Goal: Task Accomplishment & Management: Complete application form

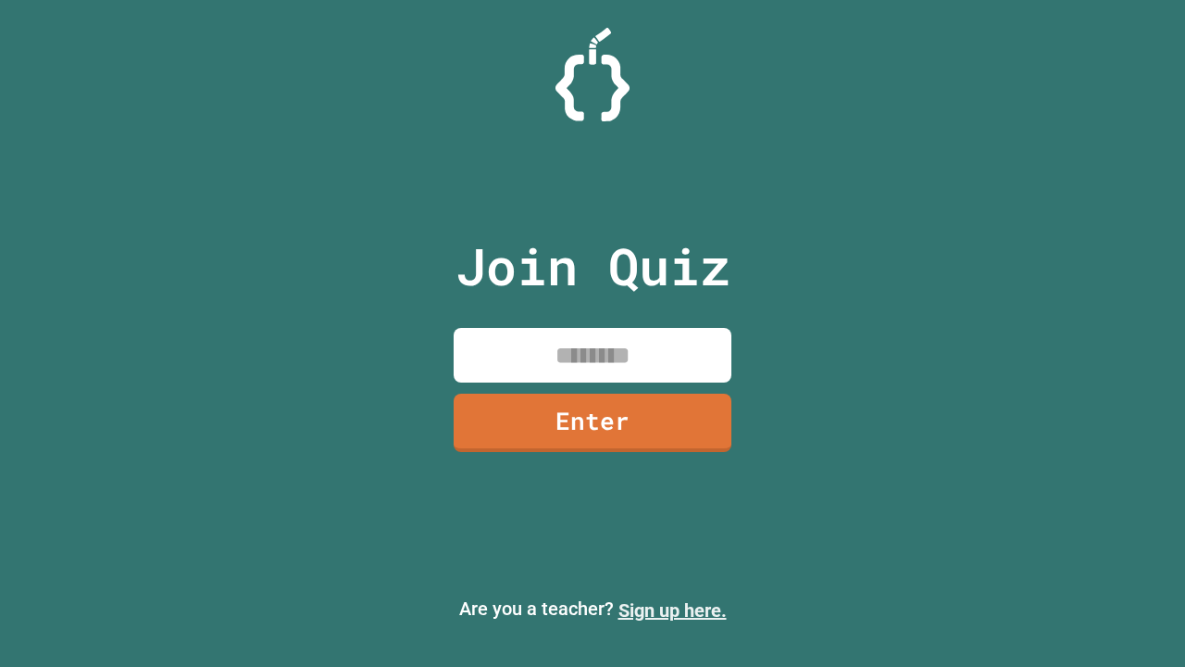
click at [672, 610] on link "Sign up here." at bounding box center [673, 610] width 108 height 22
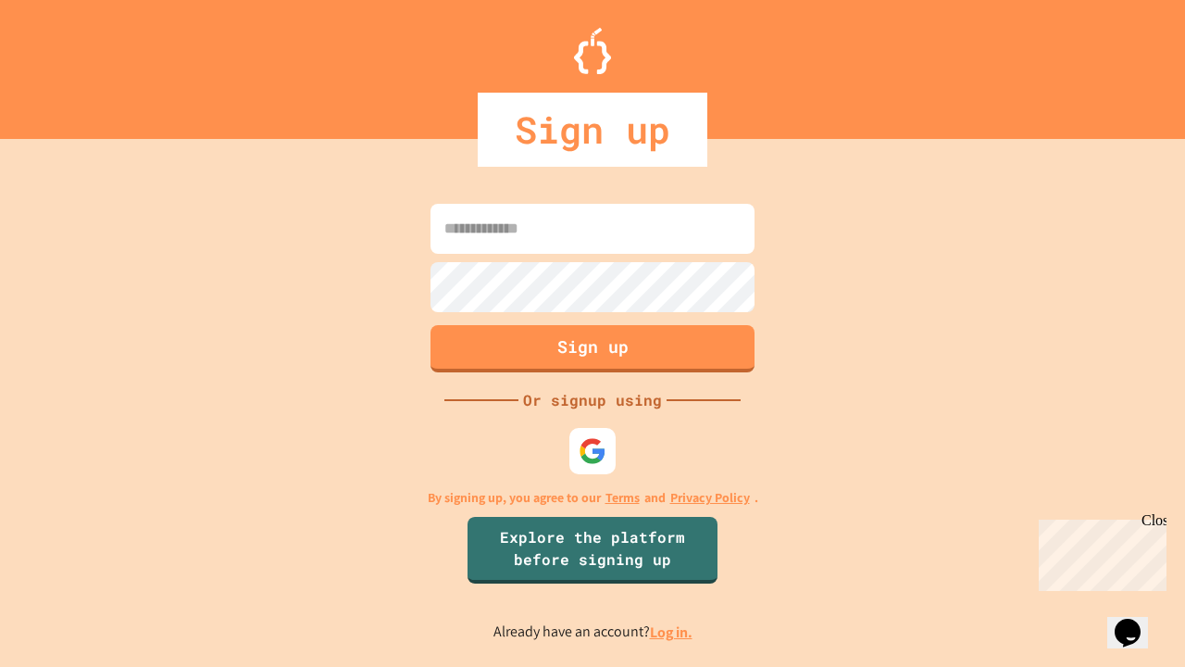
click at [672, 632] on link "Log in." at bounding box center [671, 631] width 43 height 19
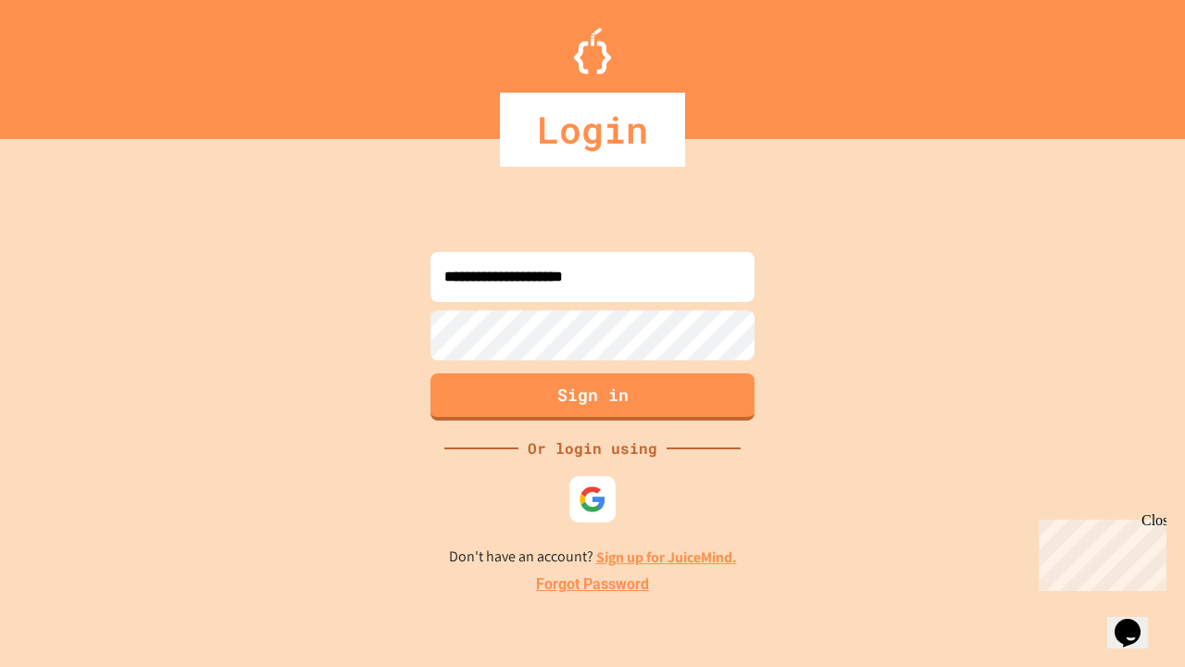
type input "**********"
